Goal: Task Accomplishment & Management: Use online tool/utility

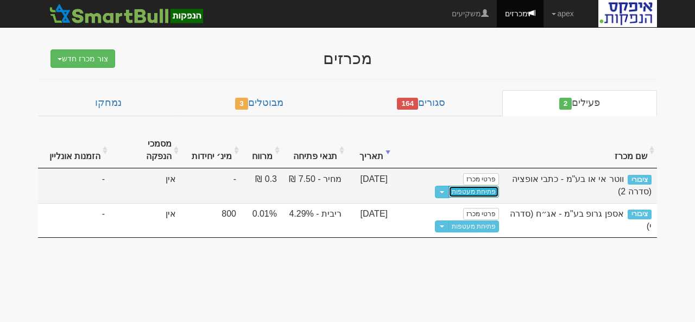
click at [449, 186] on link "פתיחת מעטפות" at bounding box center [474, 192] width 51 height 12
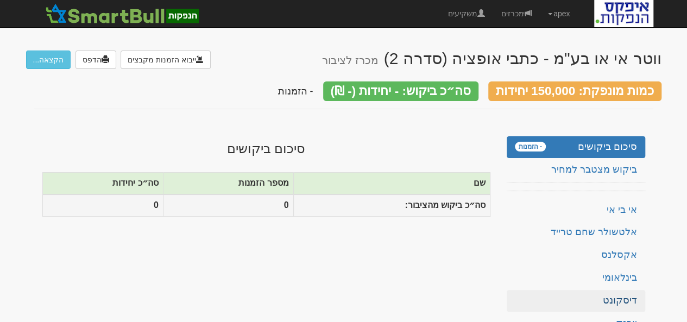
scroll to position [109, 0]
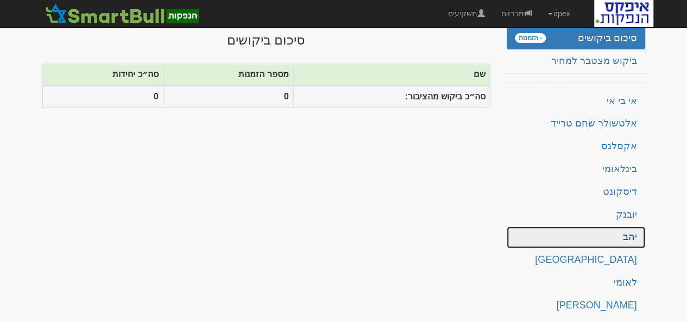
click at [626, 233] on link "יהב" at bounding box center [576, 237] width 139 height 22
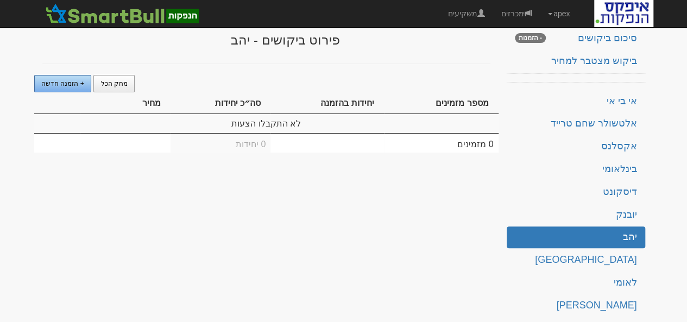
click at [68, 80] on span "+ הזמנה חדשה" at bounding box center [62, 84] width 43 height 8
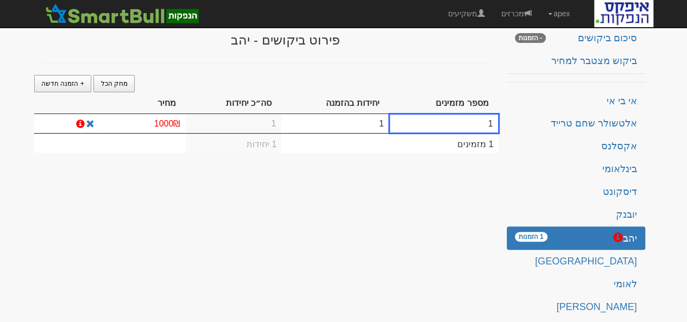
scroll to position [114, 0]
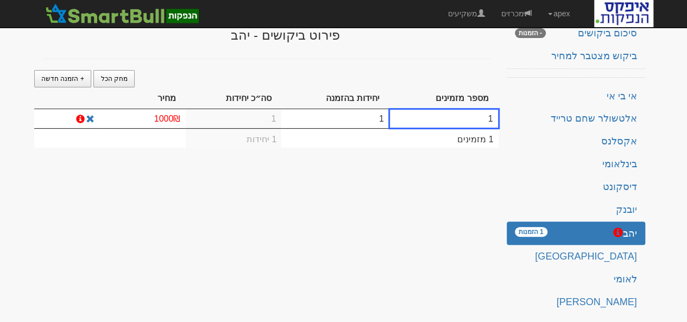
click at [362, 119] on td "1" at bounding box center [335, 118] width 108 height 19
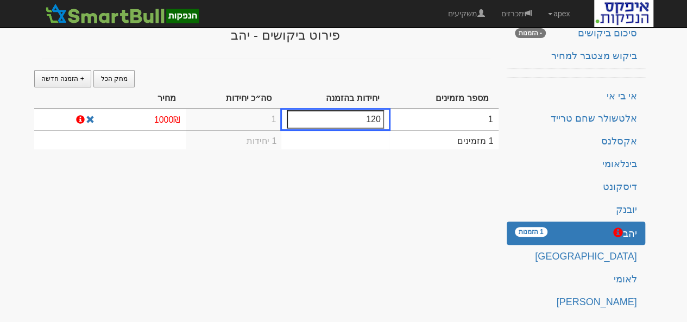
type input "1200"
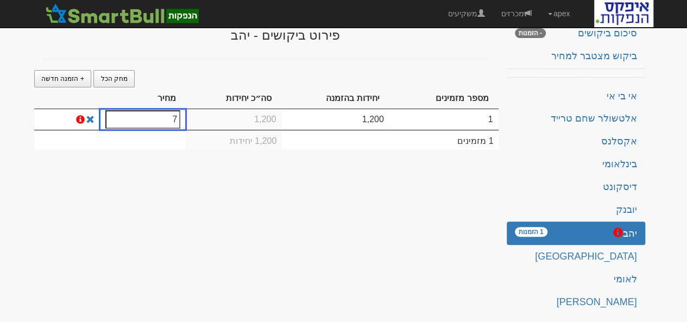
type input "7.8"
click at [242, 183] on div "ווטר אי או בע"מ - כתבי אופציה (סדרה 2) מכרז לציבור ייבוא הזמנות מקבצים הדפס הקצ…" at bounding box center [343, 201] width 635 height 552
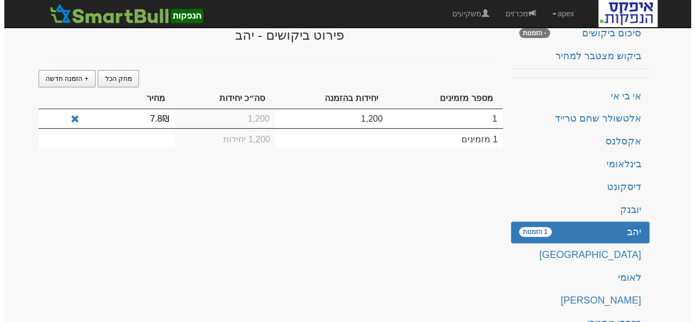
scroll to position [0, 0]
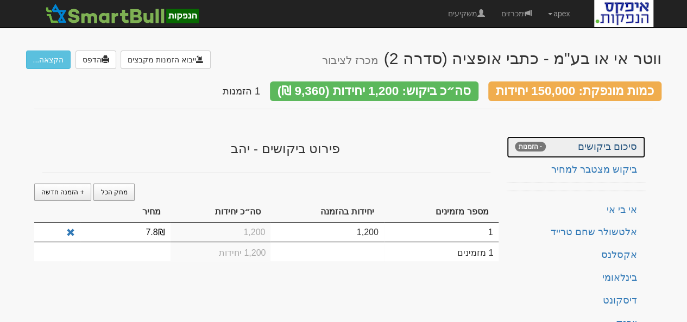
click at [607, 143] on link "סיכום ביקושים - הזמנות" at bounding box center [576, 147] width 139 height 22
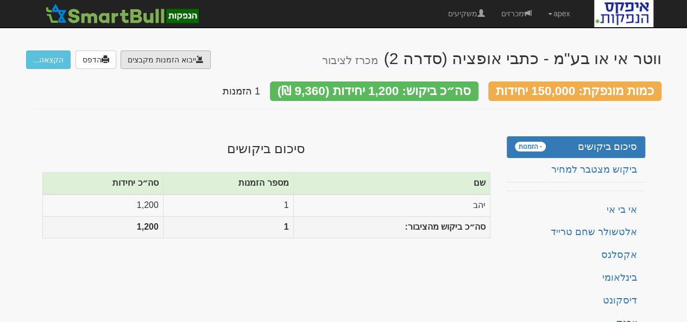
type input "C:\fakepath\PC#ISSU20250916_01180314.DAT"
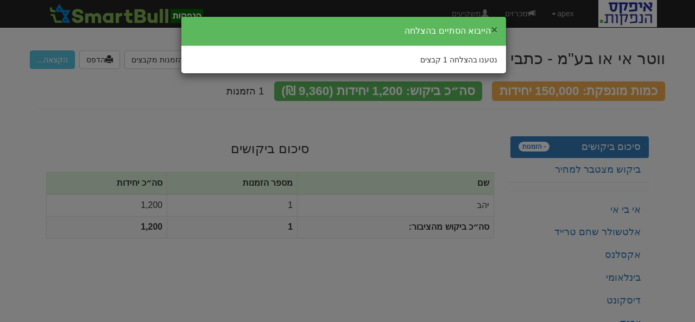
click at [495, 28] on button "×" at bounding box center [494, 29] width 7 height 11
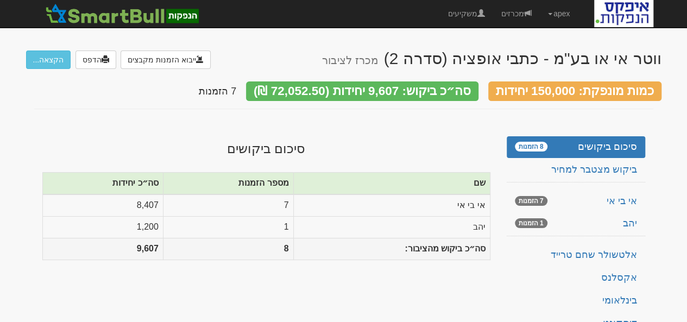
click at [23, 322] on html "apex הגדרות חשבונות הנפקה תבניות הודעות קיבול X" at bounding box center [343, 294] width 687 height 589
type input "C:\fakepath\FIBI_water.TXT"
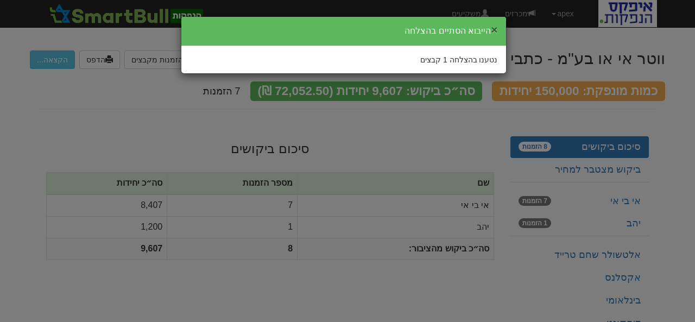
click at [495, 29] on button "×" at bounding box center [494, 29] width 7 height 11
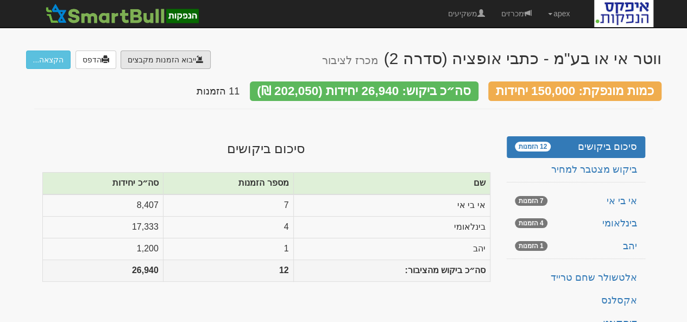
type input "C:\fakepath\bl501122.ems"
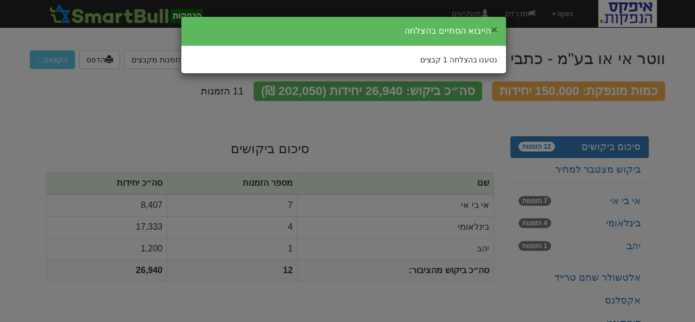
click at [494, 31] on button "×" at bounding box center [494, 29] width 7 height 11
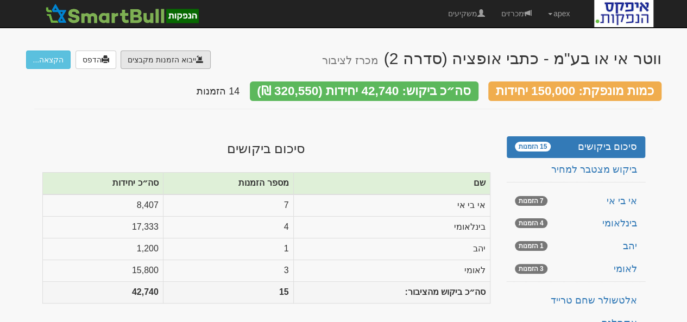
type input "C:\fakepath\הנפקה ווטר"
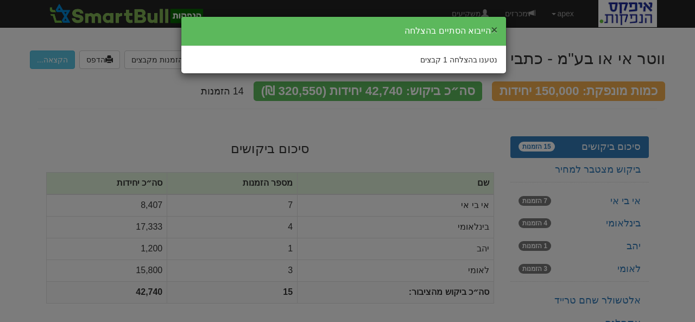
click at [495, 30] on button "×" at bounding box center [494, 29] width 7 height 11
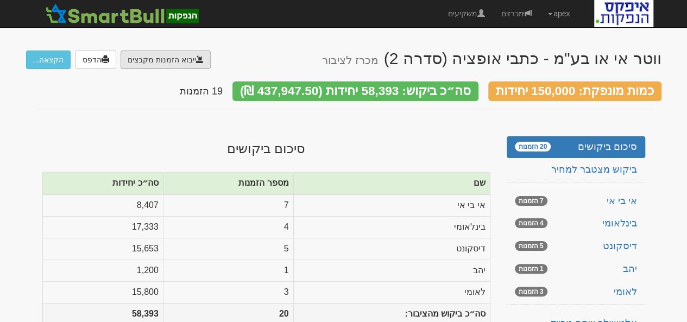
type input "C:\fakepath\NLPO.DMYKLALI.HANPAKOT.C1123"
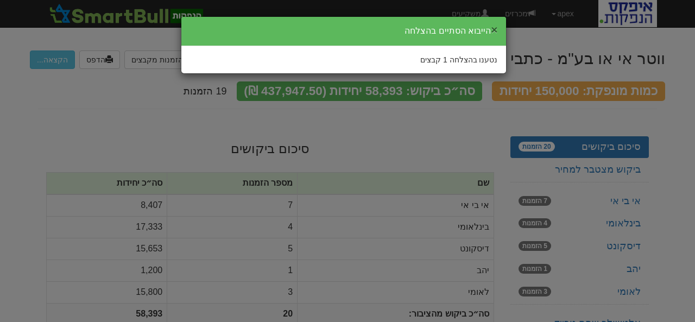
click at [495, 29] on button "×" at bounding box center [494, 29] width 7 height 11
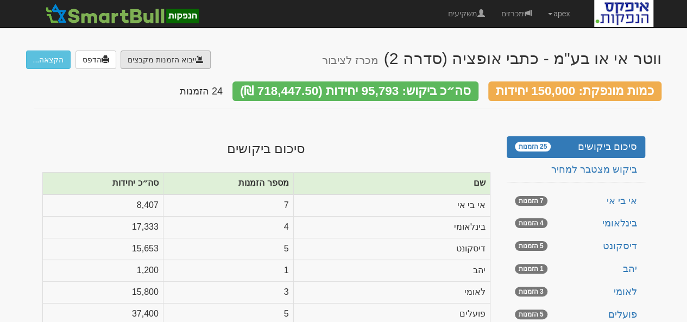
type input "C:\fakepath\MZ1180314.EMS"
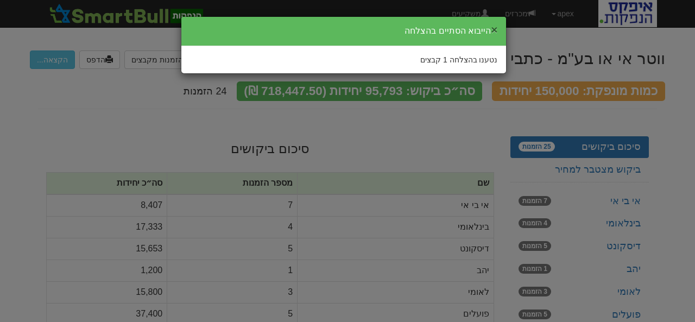
click at [494, 30] on button "×" at bounding box center [494, 29] width 7 height 11
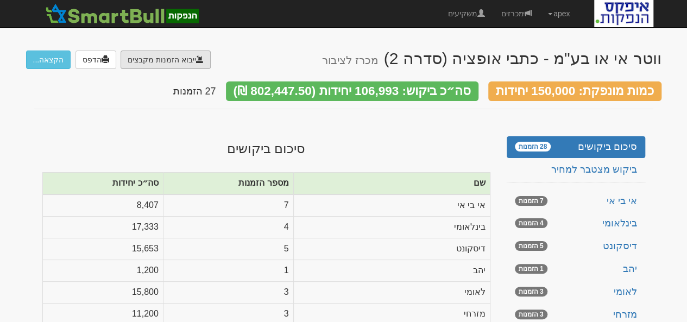
type input "C:\fakepath\PC#ISSU20250916_01180314.DAT"
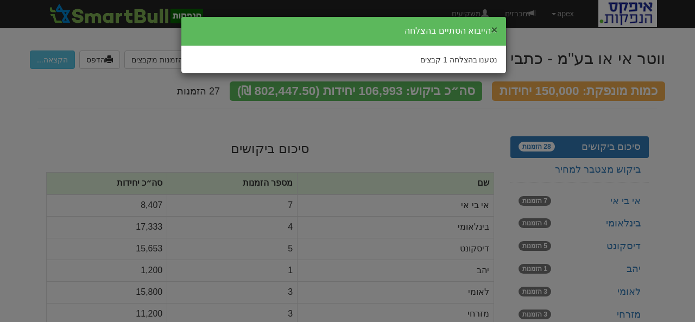
click at [494, 29] on button "×" at bounding box center [494, 29] width 7 height 11
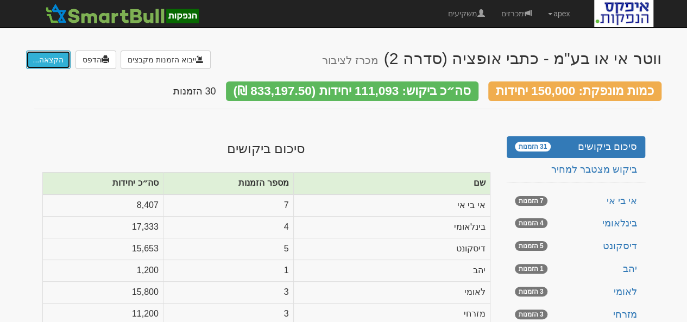
click at [46, 60] on button "הקצאה..." at bounding box center [48, 60] width 45 height 18
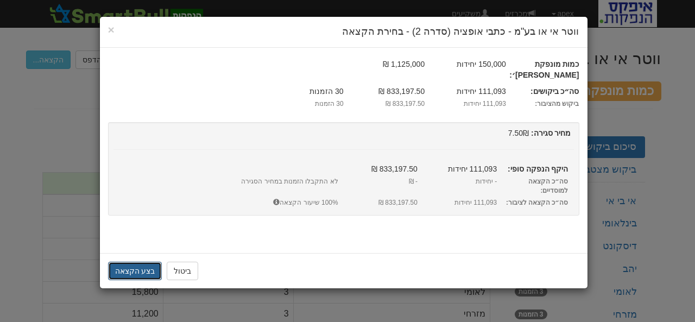
click at [130, 262] on button "בצע הקצאה" at bounding box center [135, 271] width 54 height 18
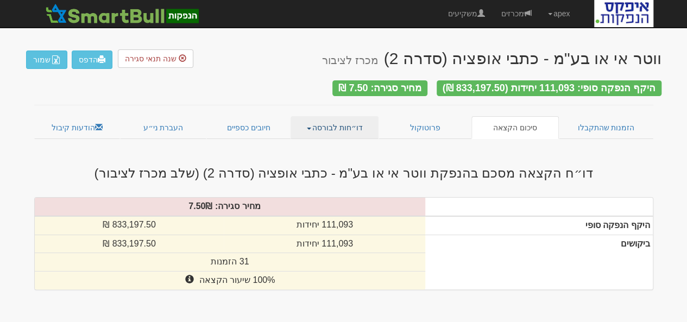
click at [312, 120] on link "דו״חות לבורסה" at bounding box center [335, 127] width 88 height 23
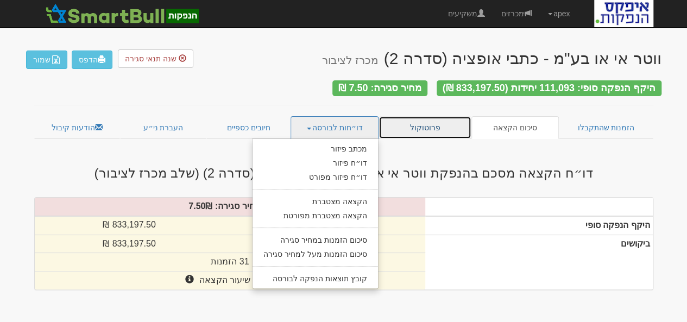
click at [432, 123] on link "פרוטוקול" at bounding box center [425, 127] width 93 height 23
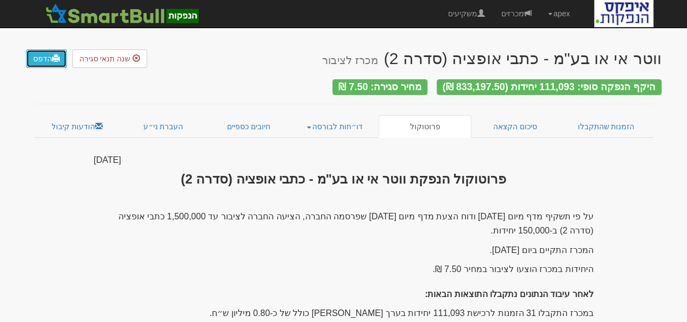
click at [34, 58] on link "הדפס" at bounding box center [46, 58] width 41 height 18
click at [45, 58] on link "הדפס" at bounding box center [46, 58] width 41 height 18
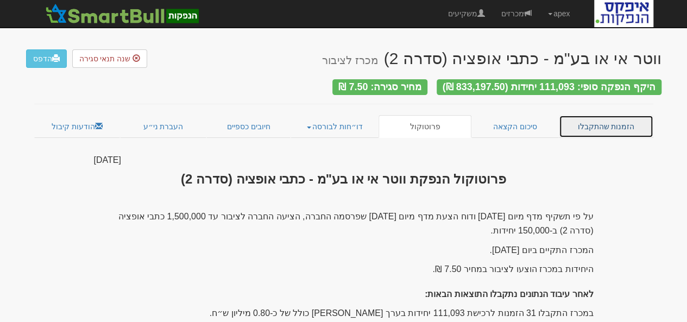
click at [597, 120] on link "הזמנות שהתקבלו" at bounding box center [606, 126] width 95 height 23
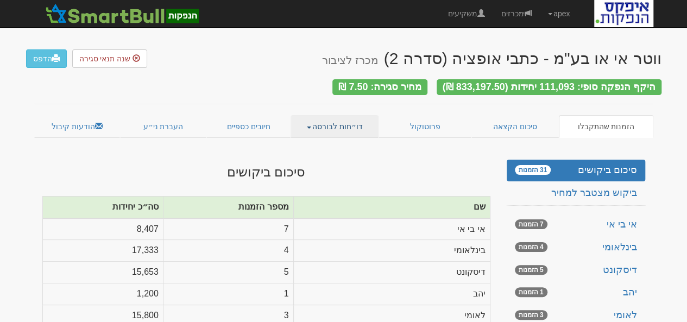
click at [349, 123] on link "דו״חות לבורסה" at bounding box center [335, 126] width 88 height 23
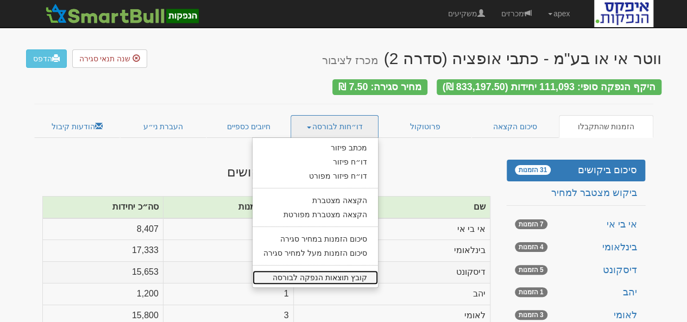
click at [340, 272] on link "קובץ תוצאות הנפקה לבורסה" at bounding box center [315, 277] width 125 height 14
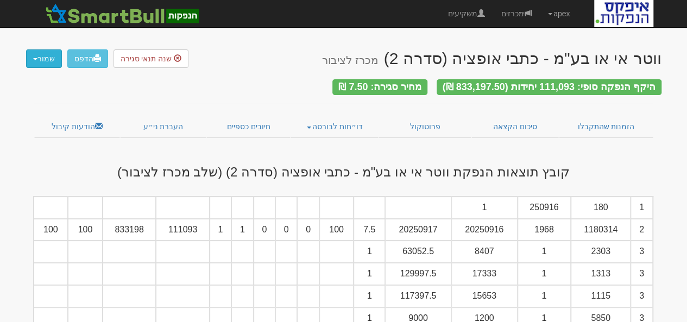
click at [34, 57] on button "שמור" at bounding box center [44, 58] width 36 height 18
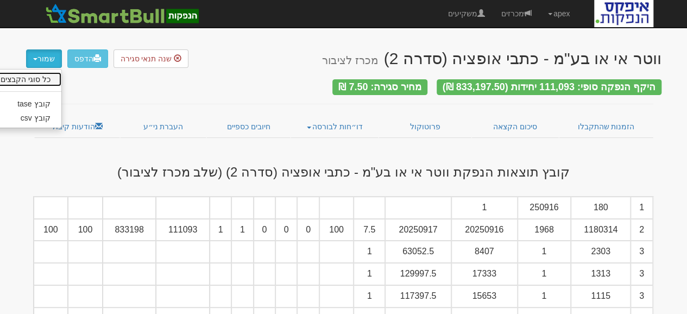
click at [45, 79] on link "כל סוגי הקבצים" at bounding box center [19, 79] width 86 height 14
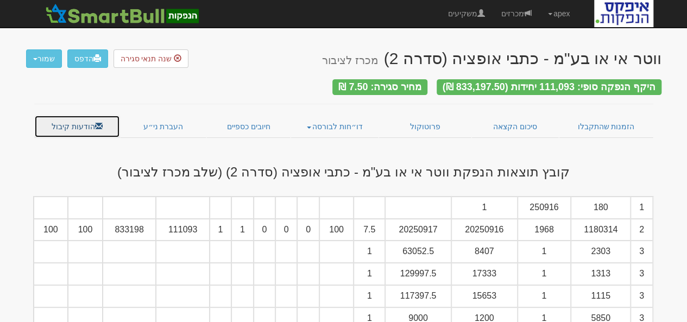
click at [77, 119] on link "הודעות קיבול" at bounding box center [77, 126] width 86 height 23
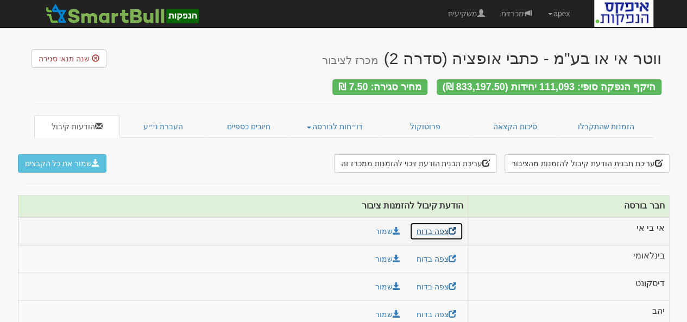
click at [431, 224] on link "צפה בדוח" at bounding box center [437, 231] width 54 height 18
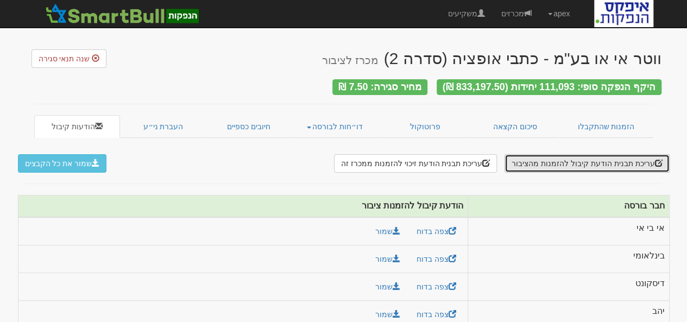
click at [597, 158] on button "עריכת תבנית הודעת קיבול להזמנות מהציבור" at bounding box center [587, 163] width 165 height 18
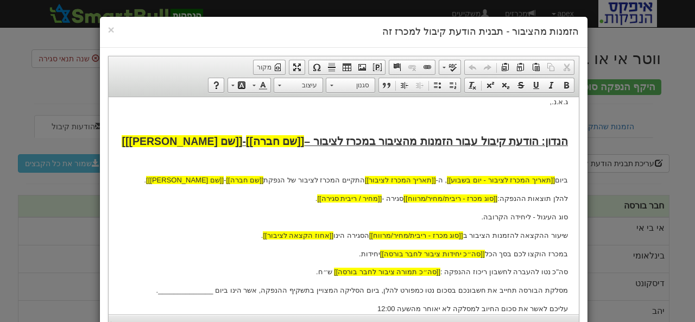
scroll to position [163, 0]
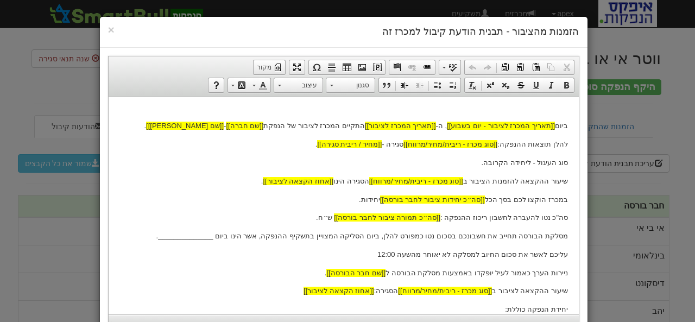
click at [213, 235] on p "מסלקת הבורסה תחייב את חשבונכם בסכום נטו כמפורט להלן, ביום הסליקה המצויין בתשקיף…" at bounding box center [343, 235] width 449 height 11
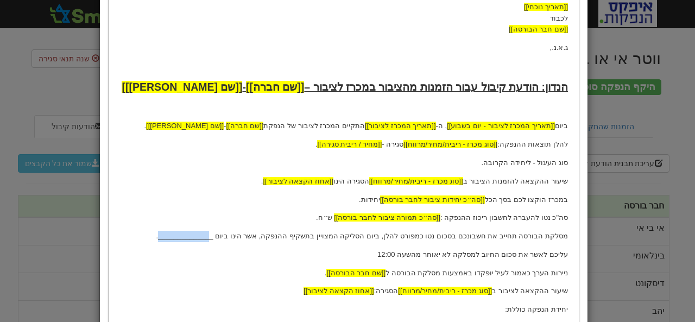
drag, startPoint x: 247, startPoint y: 236, endPoint x: 196, endPoint y: 237, distance: 51.1
click at [196, 237] on p "מסלקת הבורסה תחייב את חשבונכם בסכום נטו כמפורט להלן, ביום הסליקה המצויין בתשקיף…" at bounding box center [343, 236] width 449 height 11
click at [249, 237] on p "מסלקת הבורסה תחייב את חשבונכם בסכום נטו כמפורט להלן, ביום הסליקה המצויין בתשקיף…" at bounding box center [343, 236] width 449 height 11
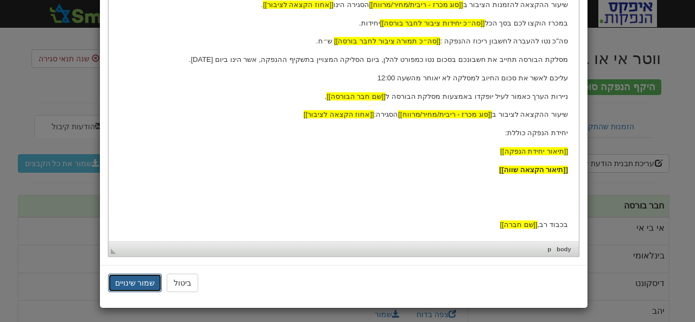
click at [142, 282] on button "שמור שינויים" at bounding box center [135, 283] width 54 height 18
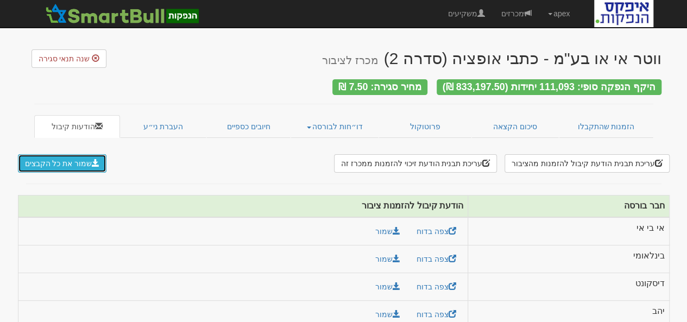
click at [53, 157] on button "שמור את כל הקבצים" at bounding box center [62, 163] width 89 height 18
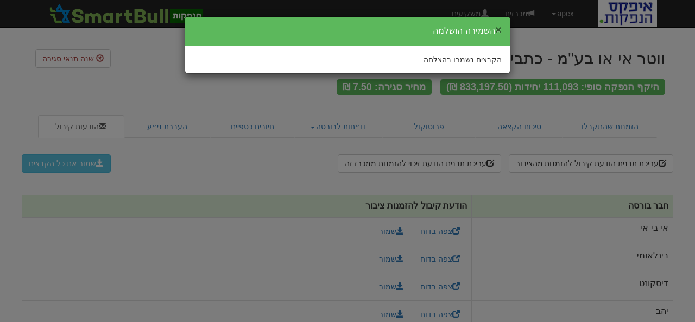
click at [499, 28] on button "×" at bounding box center [498, 29] width 7 height 11
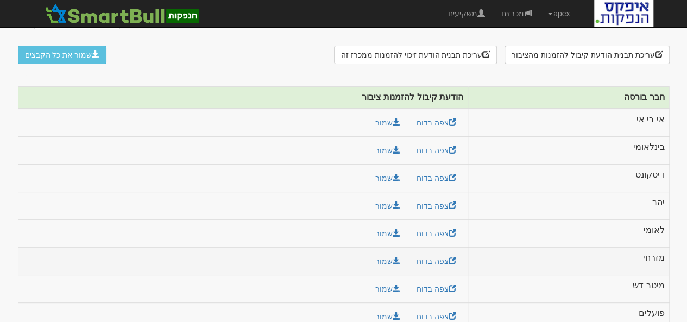
scroll to position [117, 0]
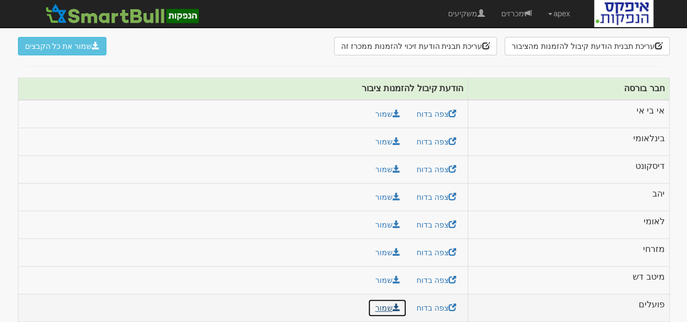
click at [380, 299] on link "שמור" at bounding box center [387, 308] width 39 height 18
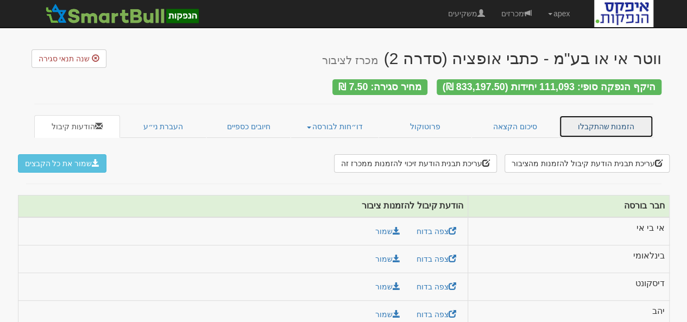
click at [593, 121] on link "הזמנות שהתקבלו" at bounding box center [606, 126] width 95 height 23
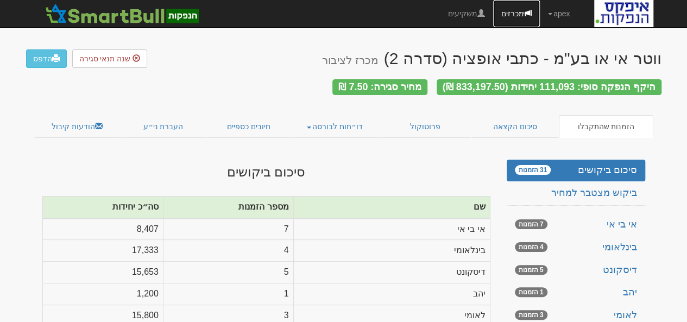
click at [508, 15] on link "מכרזים" at bounding box center [516, 13] width 47 height 27
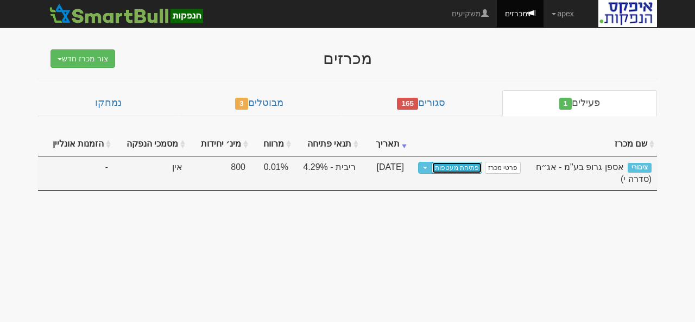
click at [457, 167] on link "פתיחת מעטפות" at bounding box center [457, 168] width 51 height 12
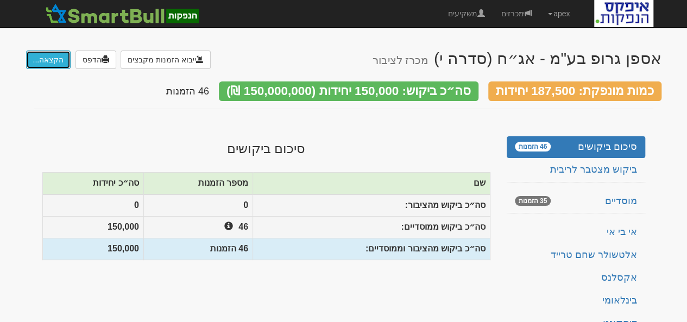
click at [46, 57] on button "הקצאה..." at bounding box center [48, 60] width 45 height 18
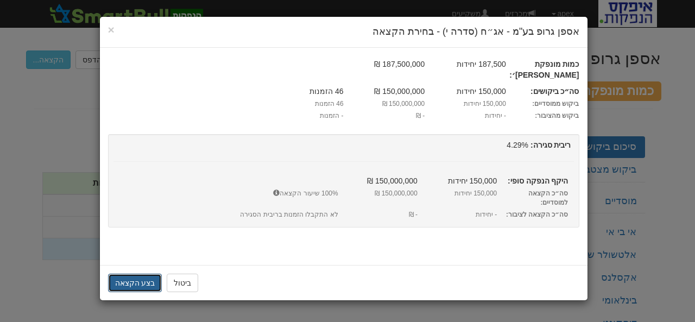
click at [128, 274] on button "בצע הקצאה" at bounding box center [135, 283] width 54 height 18
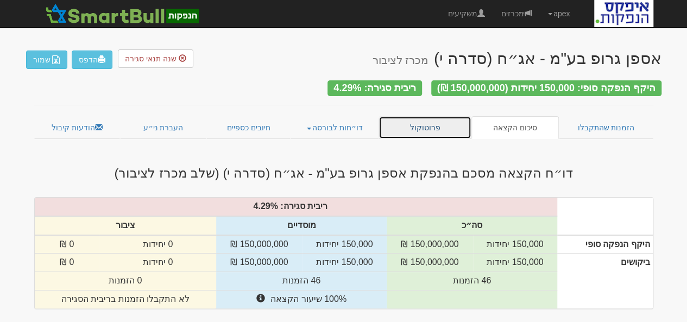
click at [437, 125] on link "פרוטוקול" at bounding box center [425, 127] width 93 height 23
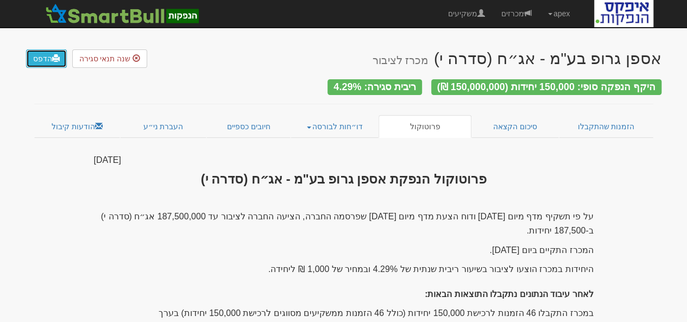
click at [41, 59] on link "הדפס" at bounding box center [46, 58] width 41 height 18
click at [332, 119] on link "דו״חות לבורסה" at bounding box center [335, 126] width 88 height 23
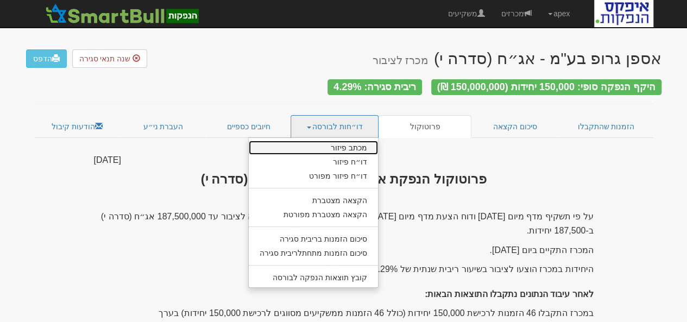
click at [350, 141] on link "מכתב פיזור" at bounding box center [313, 148] width 129 height 14
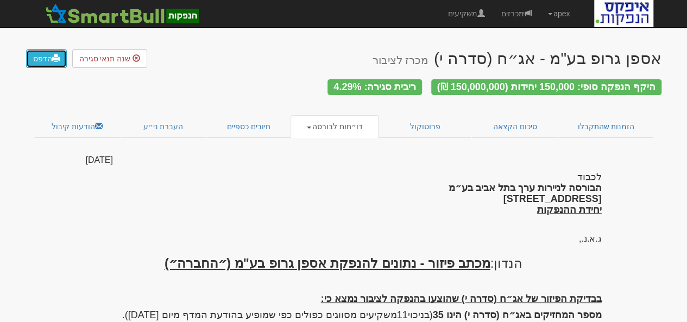
click at [42, 55] on link "הדפס" at bounding box center [46, 58] width 41 height 18
click at [314, 123] on link "דו״חות לבורסה" at bounding box center [335, 126] width 88 height 23
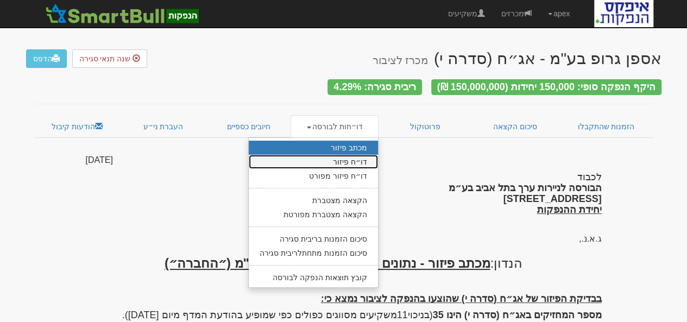
click at [349, 156] on link "דו״ח פיזור" at bounding box center [313, 162] width 129 height 14
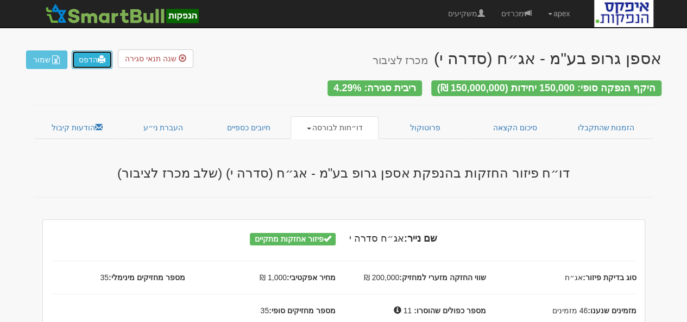
click at [94, 60] on link "הדפס" at bounding box center [92, 60] width 41 height 18
click at [315, 123] on link "דו״חות לבורסה" at bounding box center [335, 127] width 88 height 23
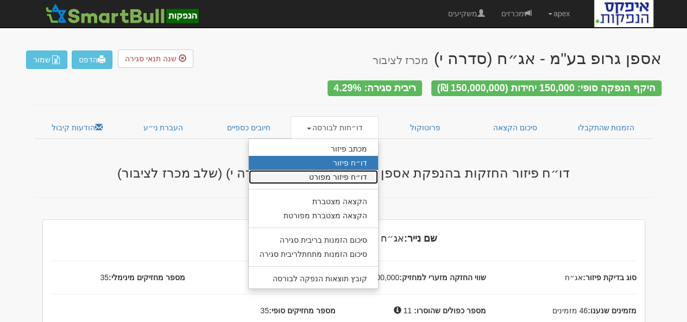
click at [352, 171] on link "דו״ח פיזור מפורט" at bounding box center [313, 177] width 129 height 14
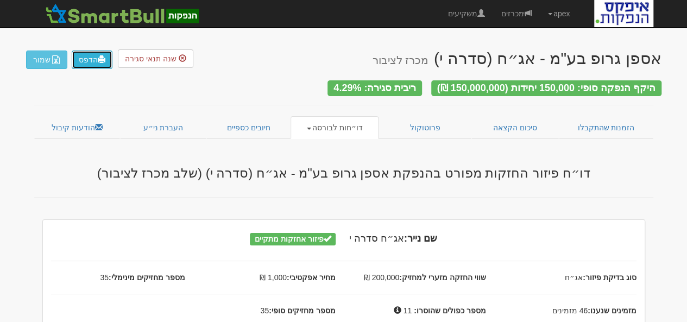
click at [86, 60] on link "הדפס" at bounding box center [92, 60] width 41 height 18
click at [342, 122] on link "דו״חות לבורסה" at bounding box center [335, 127] width 88 height 23
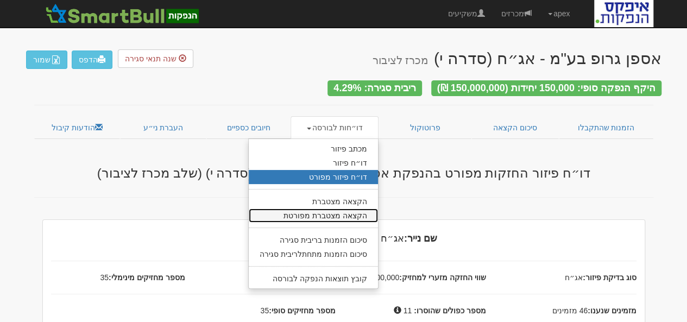
click at [355, 215] on link "הקצאה מצטברת מפורטת" at bounding box center [313, 216] width 129 height 14
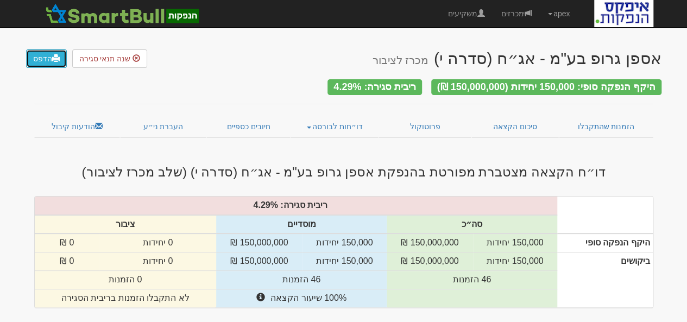
click at [48, 61] on link "הדפס" at bounding box center [46, 58] width 41 height 18
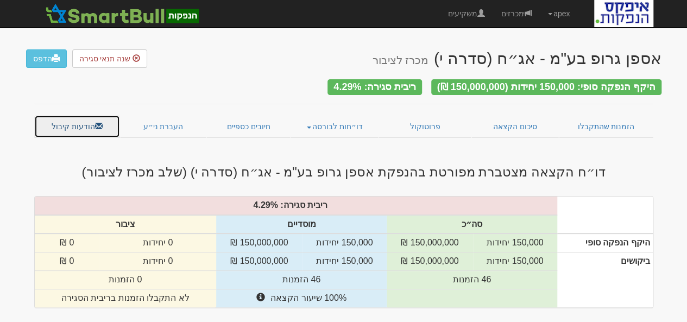
click at [68, 123] on link "הודעות קיבול" at bounding box center [77, 126] width 86 height 23
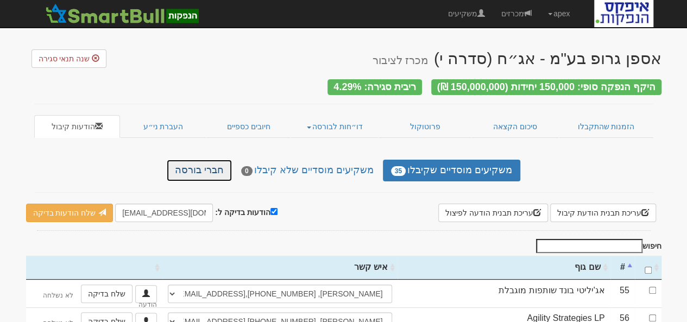
click at [209, 164] on link "חברי בורסה" at bounding box center [199, 171] width 65 height 22
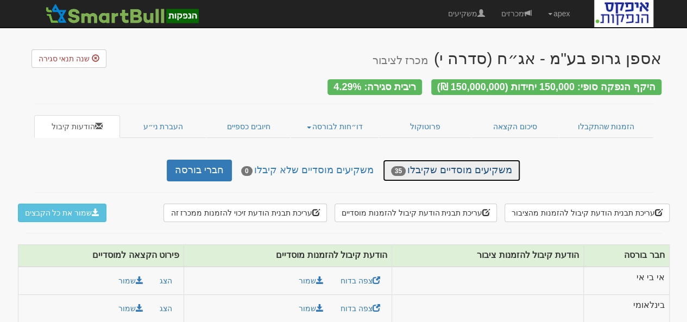
click at [439, 165] on link "משקיעים מוסדיים שקיבלו 35" at bounding box center [451, 171] width 137 height 22
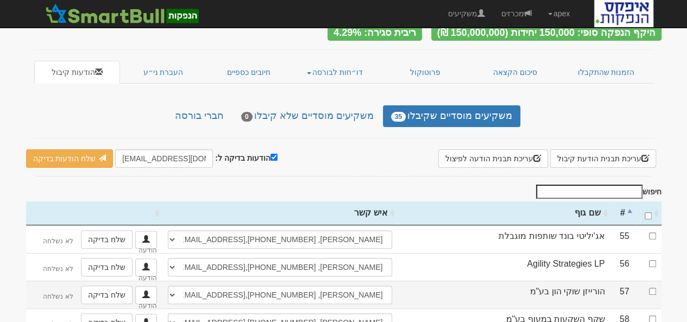
scroll to position [163, 0]
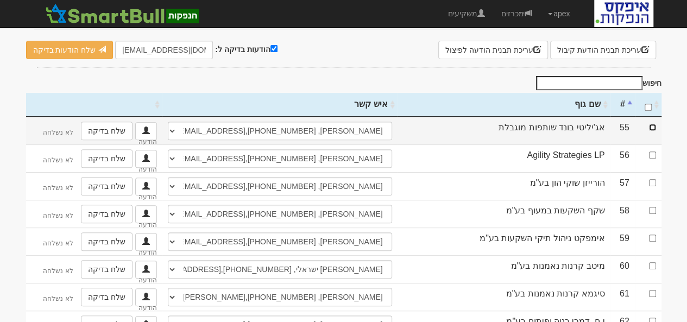
click at [653, 124] on input "checkbox" at bounding box center [652, 127] width 7 height 7
checkbox input "true"
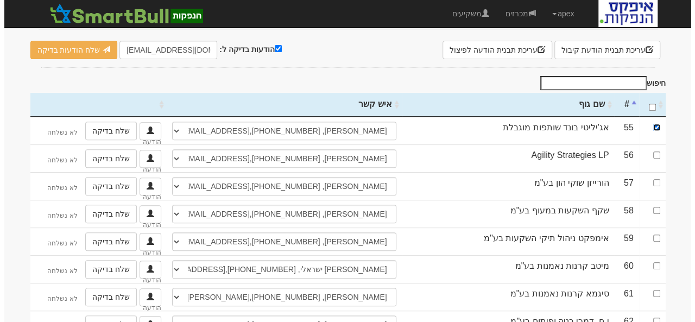
scroll to position [54, 0]
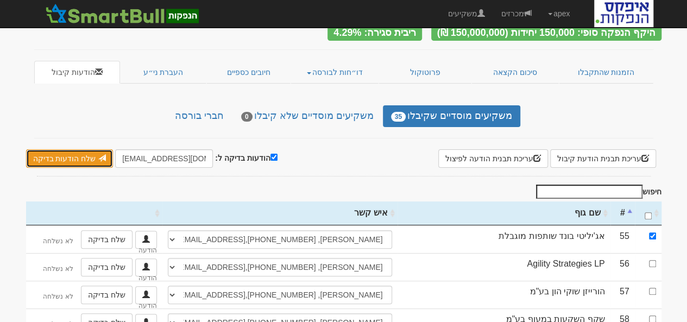
click at [63, 153] on link "שלח הודעות בדיקה" at bounding box center [69, 158] width 87 height 18
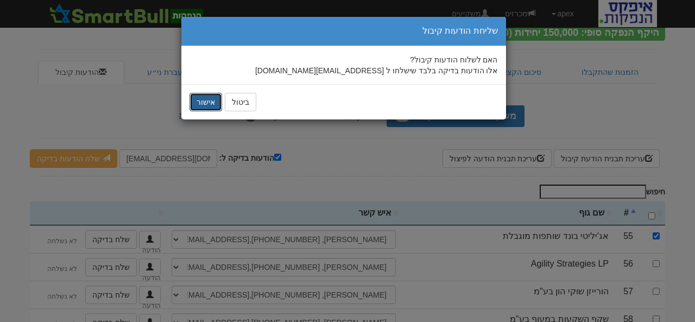
click at [203, 107] on button "אישור" at bounding box center [206, 102] width 33 height 18
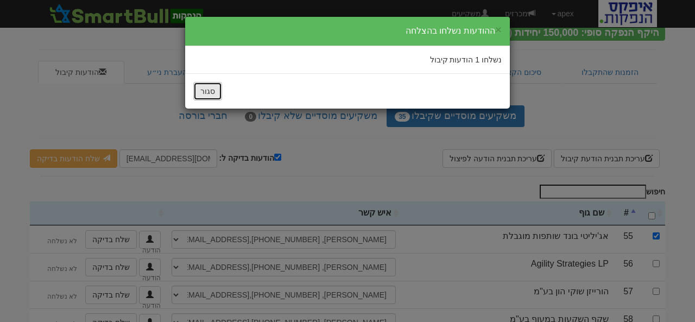
click at [216, 91] on button "סגור" at bounding box center [207, 91] width 29 height 18
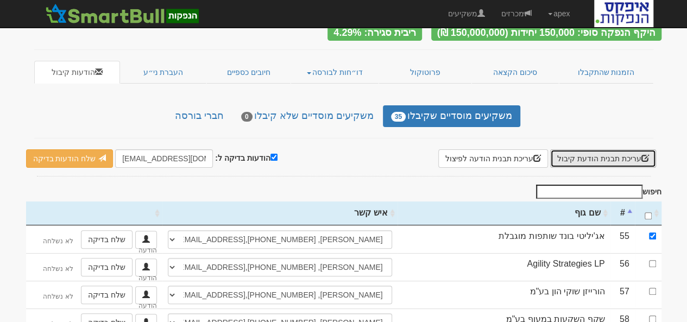
click at [609, 157] on button "עריכת תבנית הודעת קיבול" at bounding box center [603, 158] width 106 height 18
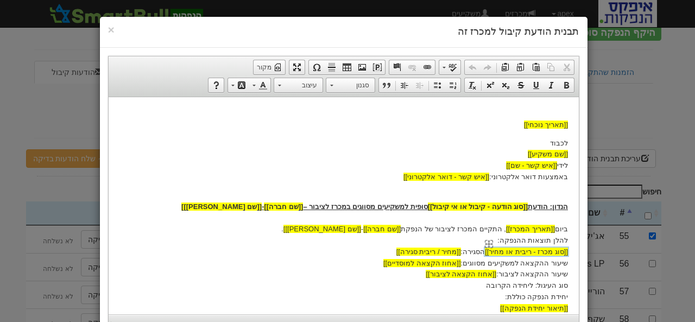
click at [497, 251] on span "[[סוג מכרז - ריבית או מחיר]]" at bounding box center [525, 251] width 83 height 8
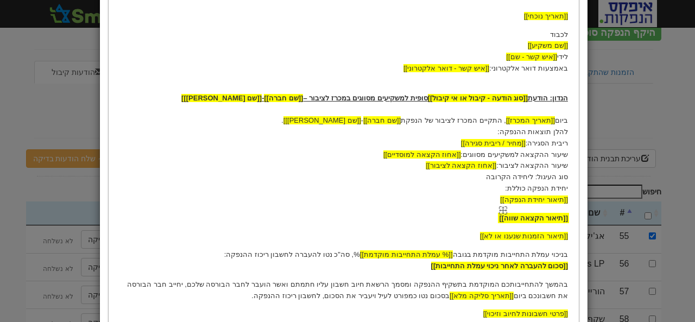
scroll to position [163, 0]
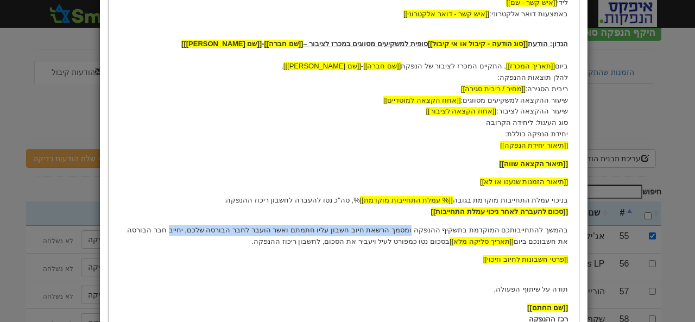
drag, startPoint x: 429, startPoint y: 219, endPoint x: 209, endPoint y: 223, distance: 219.5
click at [209, 225] on p "בהמשך להתחייבותכם המוקדמת בתשקיף ההנפקה ומסמך הרשאת חיוב חשבון עליו חתמתם ואשר …" at bounding box center [343, 236] width 449 height 23
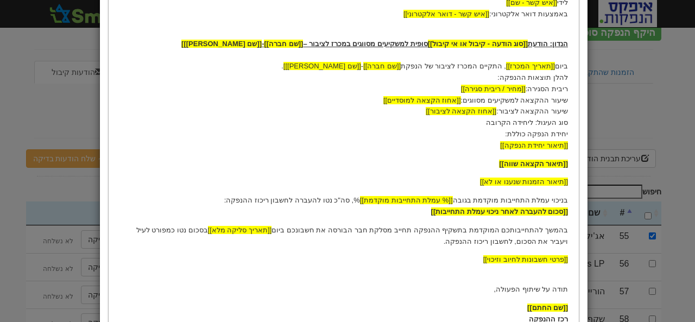
drag, startPoint x: 174, startPoint y: 219, endPoint x: 155, endPoint y: 232, distance: 23.2
click at [155, 232] on p "בהמשך להתחייבותכם המוקדמת בתשקיף ההנפקה תחייב מסלקת חבר הבורסה את חשבונכם ביום …" at bounding box center [343, 236] width 449 height 23
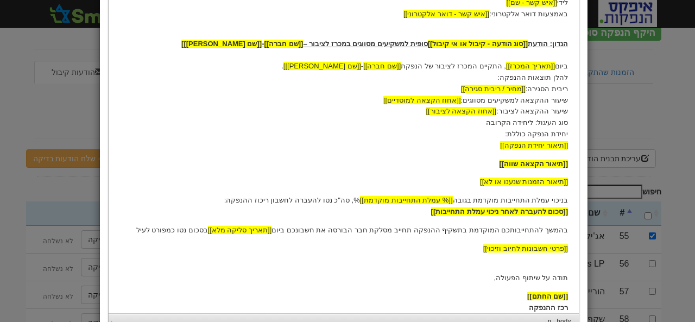
scroll to position [217, 0]
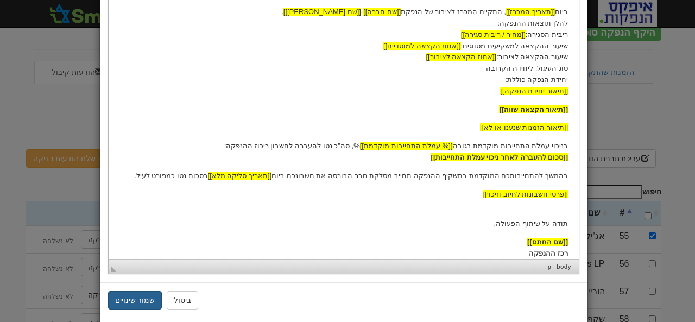
click at [143, 304] on button "שמור שינויים" at bounding box center [135, 300] width 54 height 18
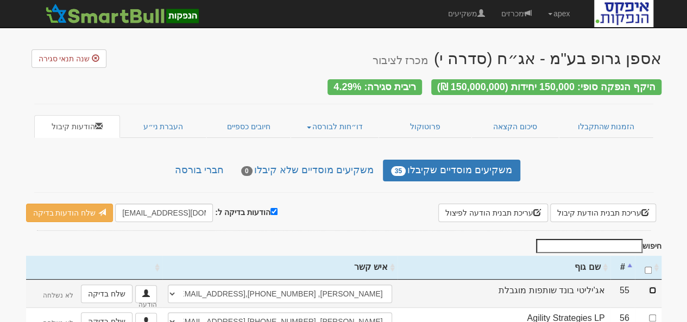
click at [651, 287] on input "checkbox" at bounding box center [652, 290] width 7 height 7
checkbox input "true"
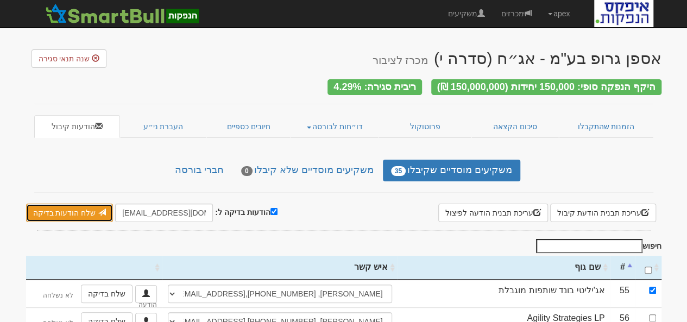
click at [68, 211] on link "שלח הודעות בדיקה" at bounding box center [69, 213] width 87 height 18
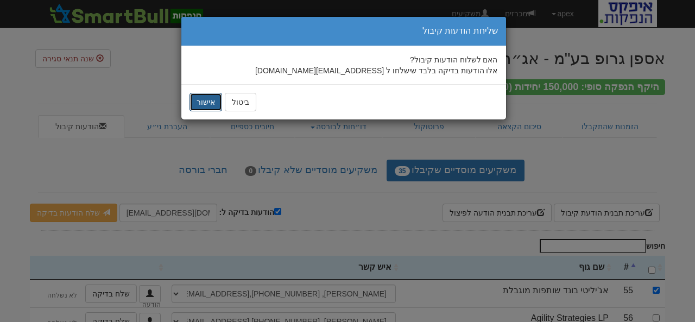
click at [205, 106] on button "אישור" at bounding box center [206, 102] width 33 height 18
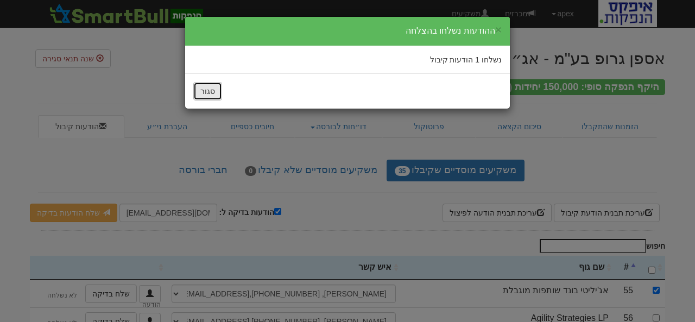
click at [212, 87] on button "סגור" at bounding box center [207, 91] width 29 height 18
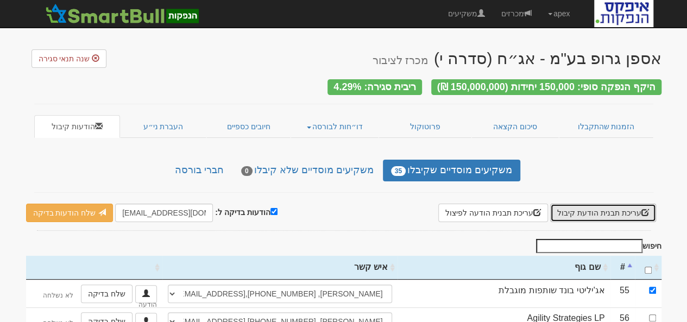
click at [587, 211] on button "עריכת תבנית הודעת קיבול" at bounding box center [603, 213] width 106 height 18
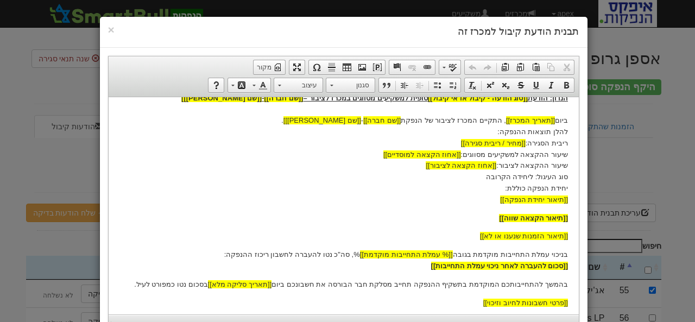
scroll to position [173, 0]
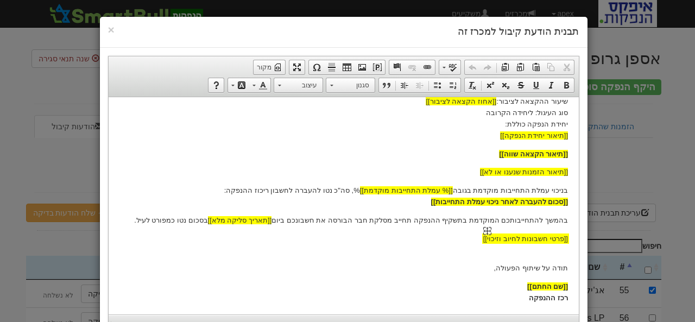
click at [491, 228] on img "פרטי חשבונות לחיוב וזיכוי שומר מקום widget" at bounding box center [487, 230] width 8 height 8
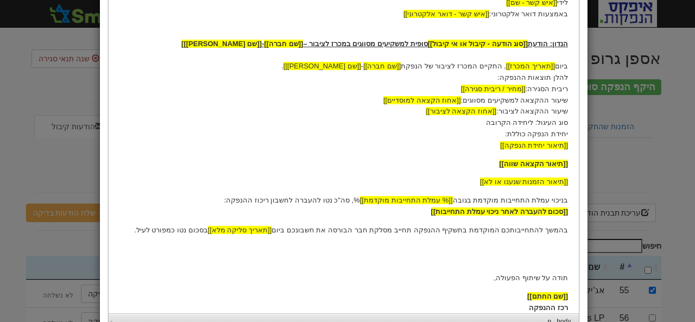
scroll to position [217, 0]
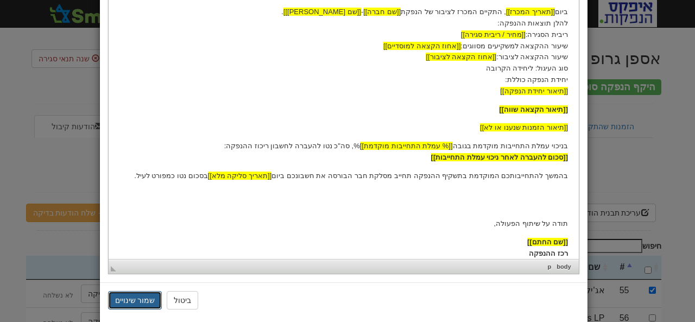
click at [137, 305] on button "שמור שינויים" at bounding box center [135, 300] width 54 height 18
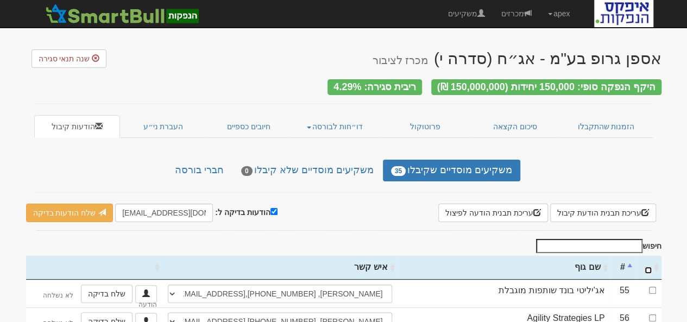
click at [646, 267] on input "\a : activate to sort column ascending" at bounding box center [648, 270] width 7 height 7
checkbox input "true"
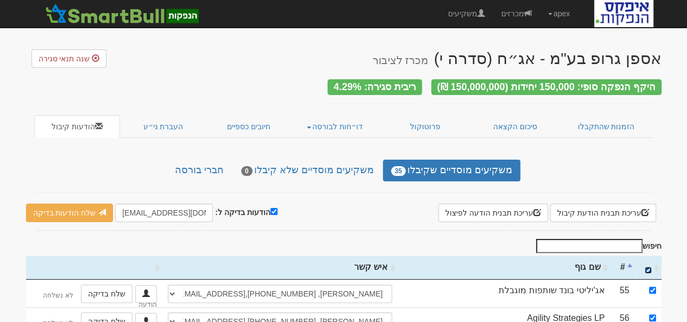
checkbox input "true"
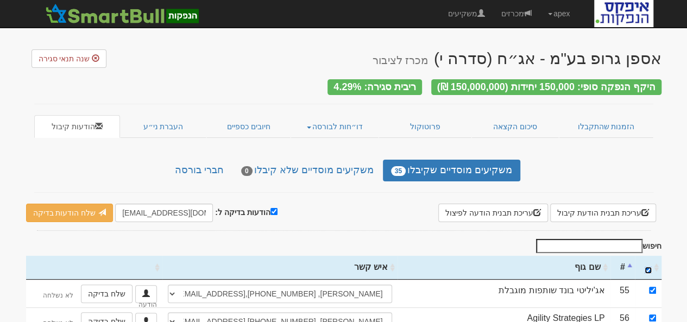
checkbox input "true"
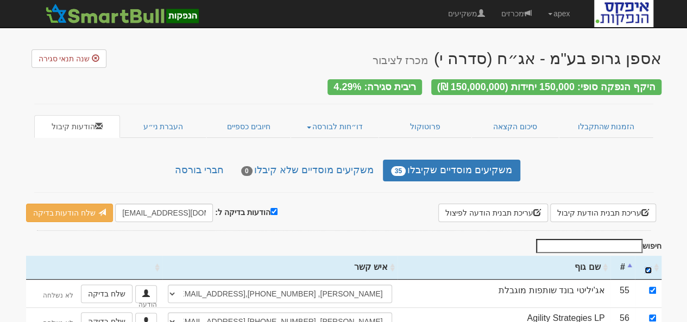
checkbox input "true"
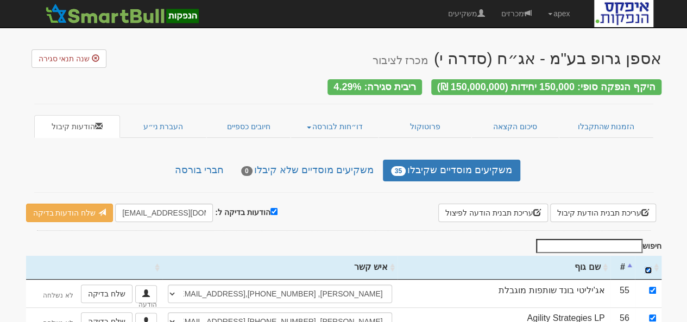
checkbox input "true"
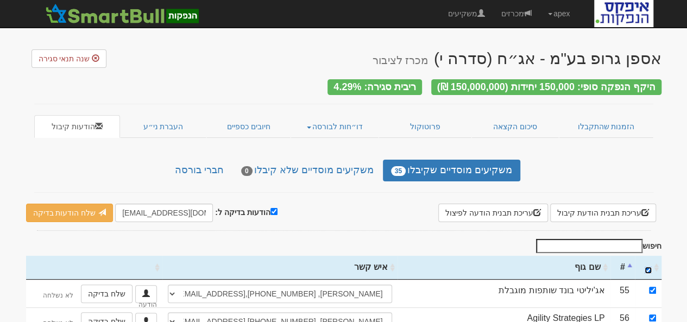
checkbox input "true"
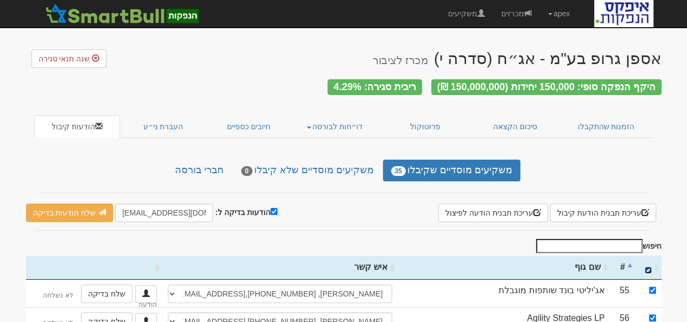
checkbox input "true"
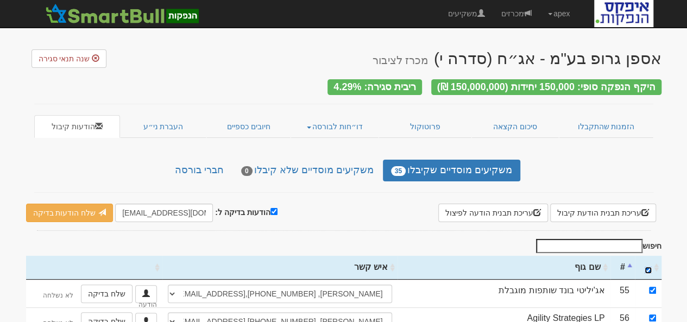
checkbox input "true"
click at [270, 208] on input "הודעות בדיקה ל:" at bounding box center [273, 211] width 7 height 7
checkbox input "false"
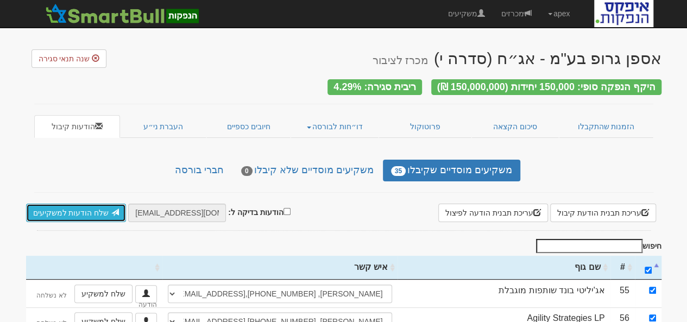
click at [79, 207] on link "שלח הודעות למשקיעים" at bounding box center [76, 213] width 100 height 18
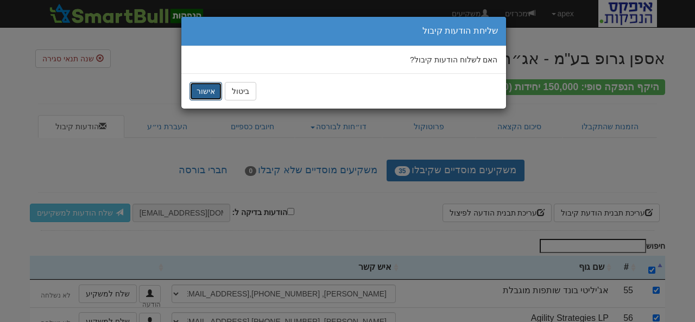
click at [211, 91] on button "אישור" at bounding box center [206, 91] width 33 height 18
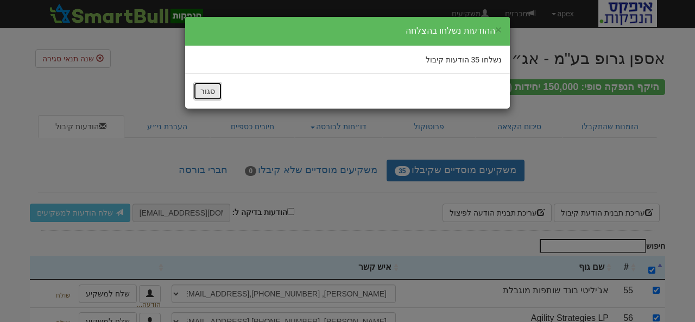
click at [212, 90] on button "סגור" at bounding box center [207, 91] width 29 height 18
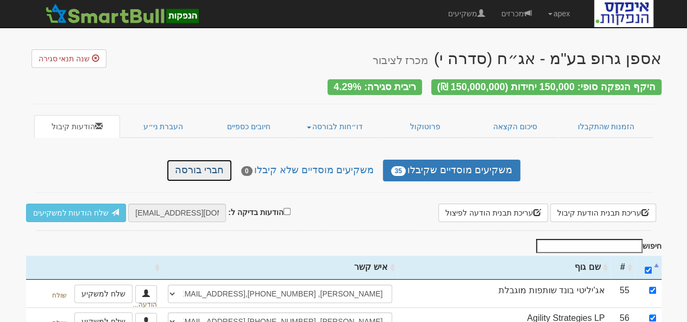
click at [215, 165] on link "חברי בורסה" at bounding box center [199, 171] width 65 height 22
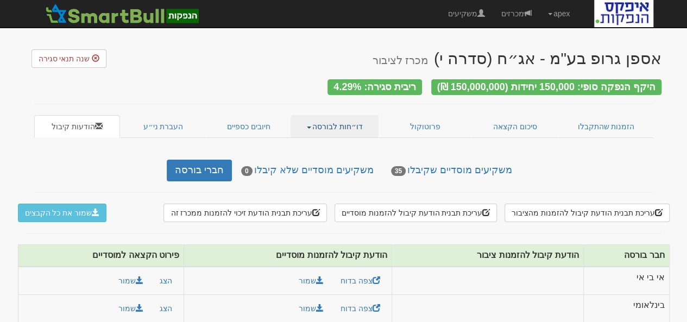
click at [330, 123] on link "דו״חות לבורסה" at bounding box center [335, 126] width 88 height 23
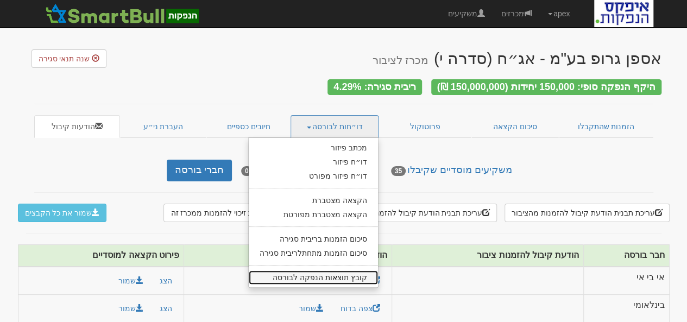
click at [349, 273] on link "קובץ תוצאות הנפקה לבורסה" at bounding box center [313, 277] width 129 height 14
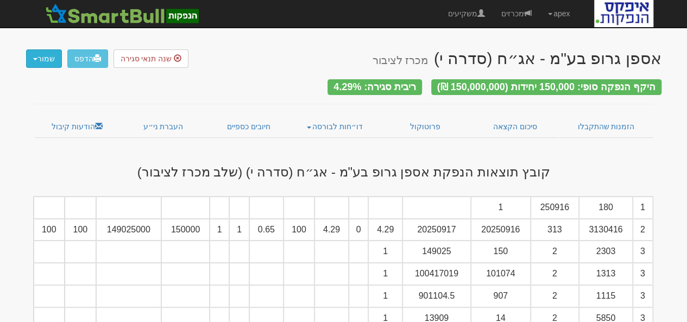
click at [35, 61] on button "שמור" at bounding box center [44, 58] width 36 height 18
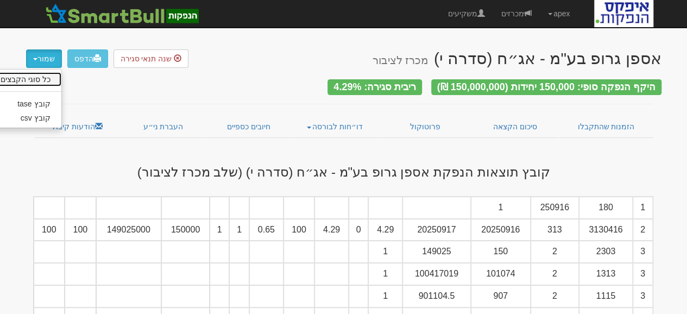
click at [28, 81] on link "כל סוגי הקבצים" at bounding box center [19, 79] width 86 height 14
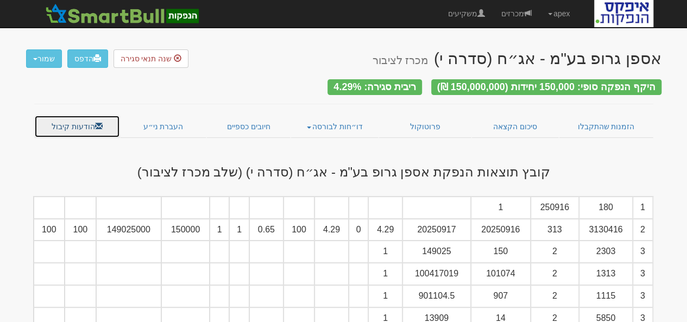
click at [86, 126] on link "הודעות קיבול" at bounding box center [77, 126] width 86 height 23
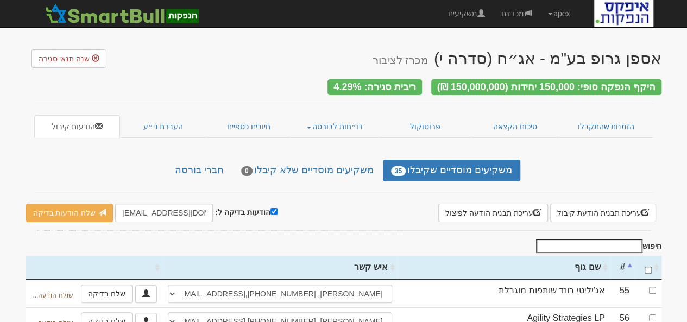
scroll to position [54, 0]
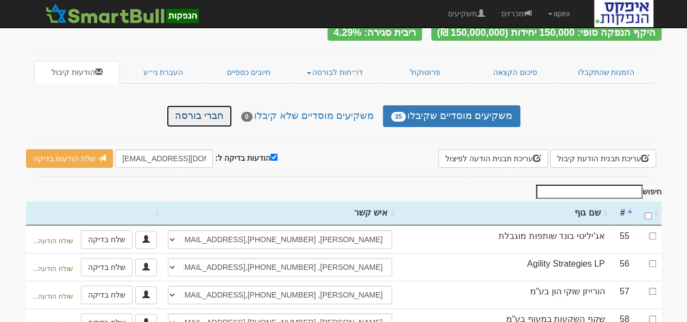
click at [223, 115] on link "חברי בורסה" at bounding box center [199, 116] width 65 height 22
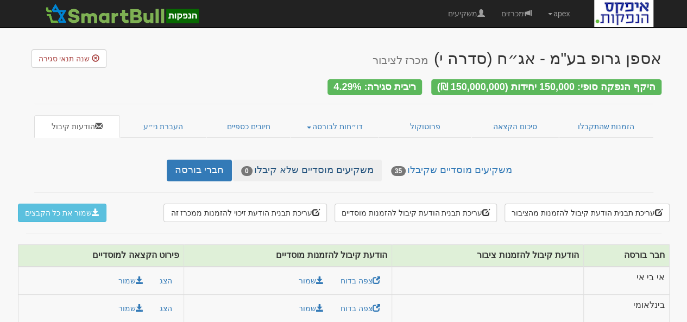
scroll to position [54, 0]
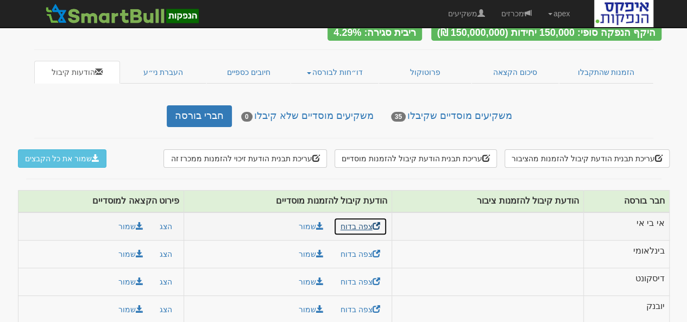
click at [362, 219] on link "צפה בדוח" at bounding box center [360, 226] width 54 height 18
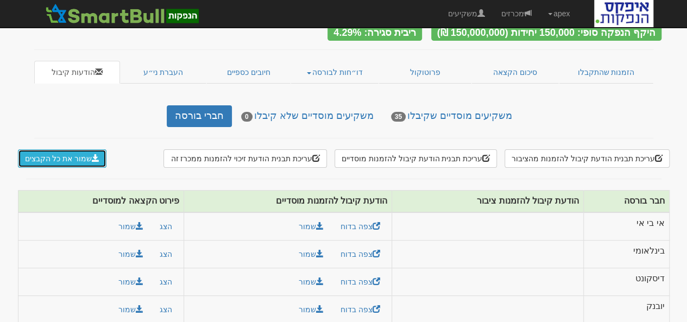
click at [61, 149] on button "שמור את כל הקבצים" at bounding box center [62, 158] width 89 height 18
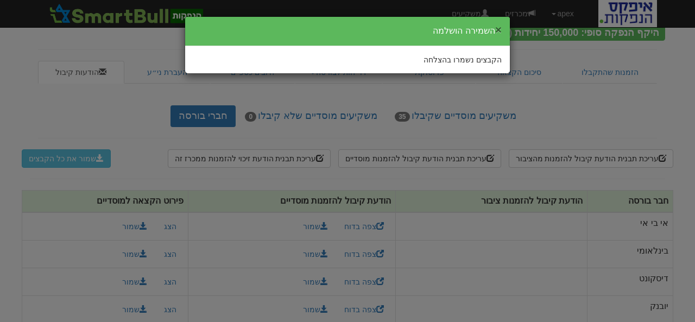
click at [501, 32] on button "×" at bounding box center [498, 29] width 7 height 11
